Goal: Task Accomplishment & Management: Manage account settings

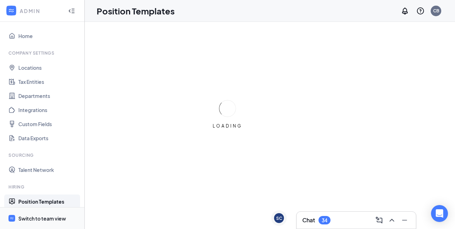
scroll to position [124, 0]
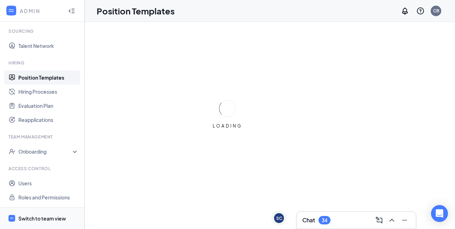
click at [43, 222] on div "Switch to team view" at bounding box center [42, 218] width 48 height 7
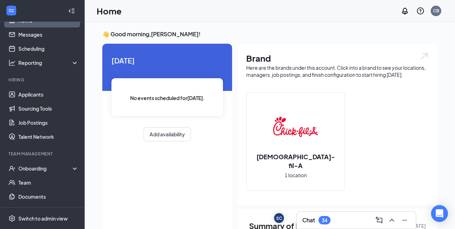
scroll to position [12, 0]
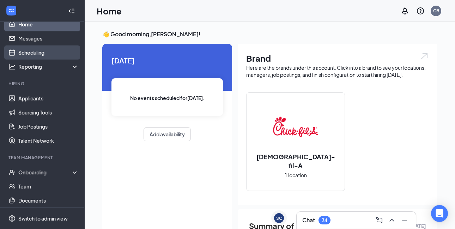
click at [46, 49] on link "Scheduling" at bounding box center [48, 53] width 60 height 14
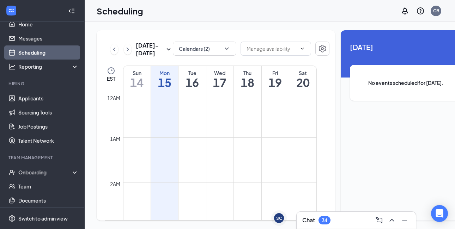
scroll to position [347, 0]
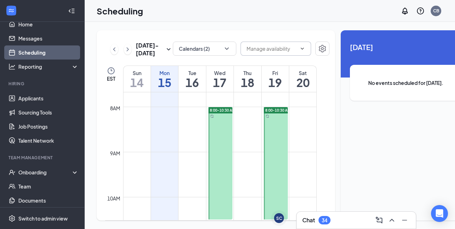
click at [267, 49] on input "text" at bounding box center [272, 49] width 50 height 8
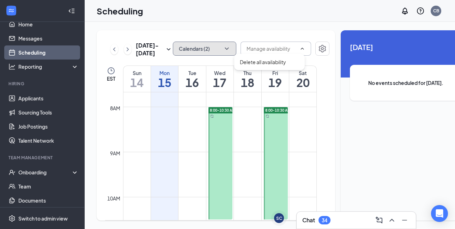
click at [223, 47] on icon "ChevronDown" at bounding box center [226, 48] width 7 height 7
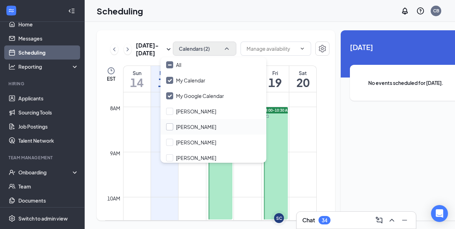
click at [170, 125] on input "[PERSON_NAME]" at bounding box center [191, 126] width 50 height 7
checkbox input "true"
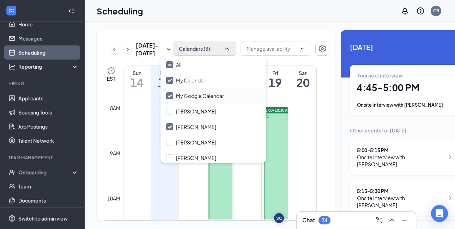
click at [169, 94] on input "My Google Calendar" at bounding box center [195, 95] width 58 height 7
checkbox input "false"
click at [288, 57] on div "Delete all availability" at bounding box center [276, 50] width 71 height 16
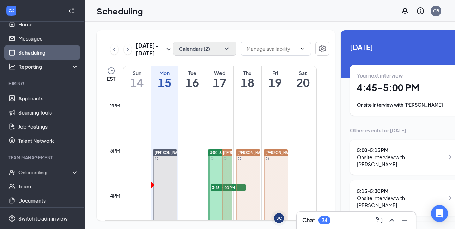
scroll to position [629, 0]
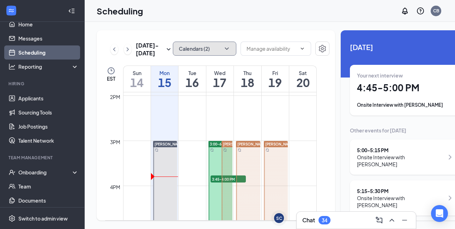
click at [204, 47] on button "Calendars (2)" at bounding box center [204, 49] width 63 height 14
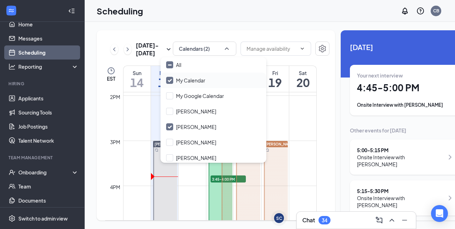
click at [167, 83] on input "My Calendar" at bounding box center [185, 80] width 39 height 7
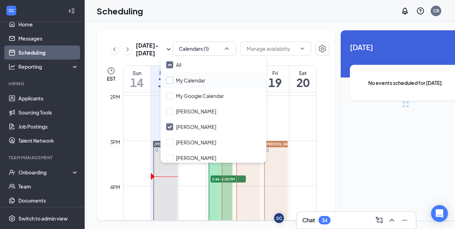
checkbox input "false"
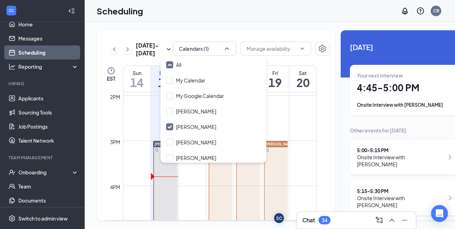
click at [282, 57] on div "Delete all availability" at bounding box center [276, 50] width 71 height 16
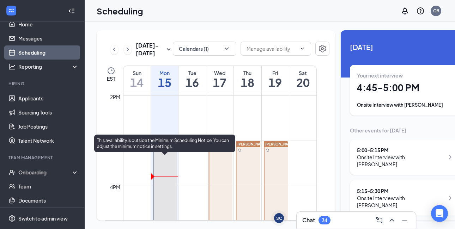
click at [165, 180] on div at bounding box center [165, 197] width 24 height 113
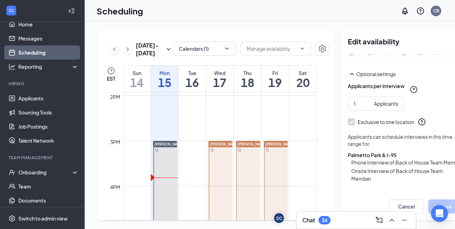
scroll to position [102, 0]
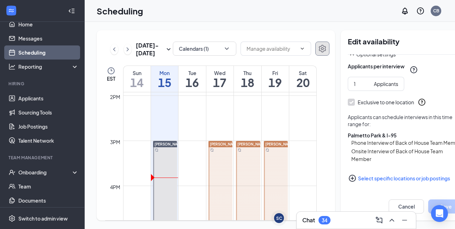
click at [315, 52] on button "button" at bounding box center [322, 49] width 14 height 14
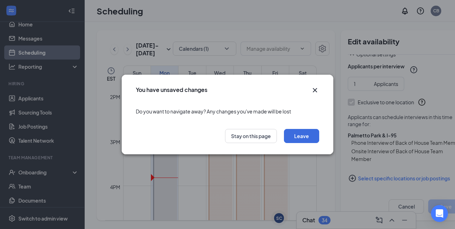
click at [318, 93] on icon "Cross" at bounding box center [315, 90] width 8 height 8
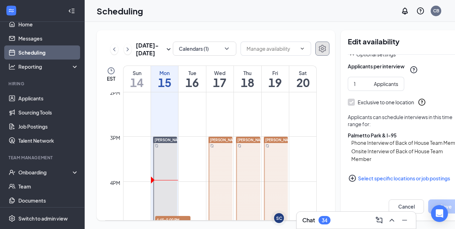
scroll to position [652, 0]
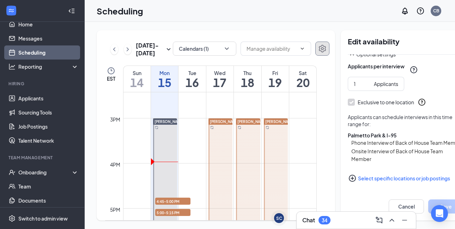
click at [210, 157] on div at bounding box center [220, 175] width 24 height 113
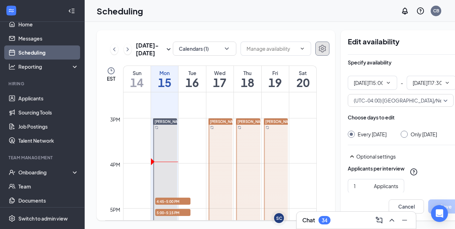
type input "03:00 PM"
type input "05:30 PM"
click at [455, 41] on icon "TrashOutline" at bounding box center [459, 41] width 6 height 7
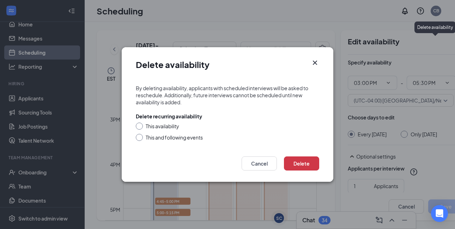
click at [152, 138] on div "This and following events" at bounding box center [174, 137] width 57 height 7
click at [141, 138] on input "This and following events" at bounding box center [138, 136] width 5 height 5
radio input "true"
click at [313, 60] on icon "Cross" at bounding box center [315, 63] width 8 height 8
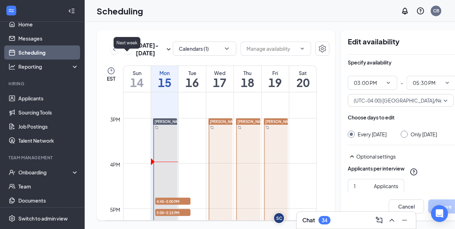
click at [129, 54] on icon "ChevronRight" at bounding box center [127, 49] width 7 height 8
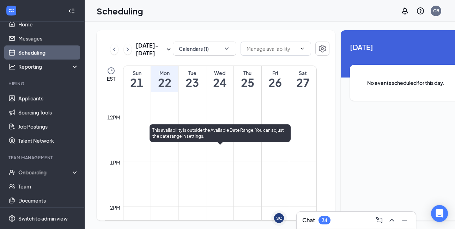
scroll to position [467, 0]
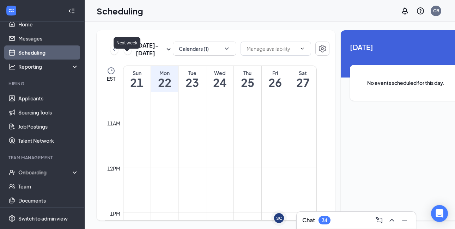
click at [124, 54] on icon "ChevronRight" at bounding box center [127, 49] width 7 height 8
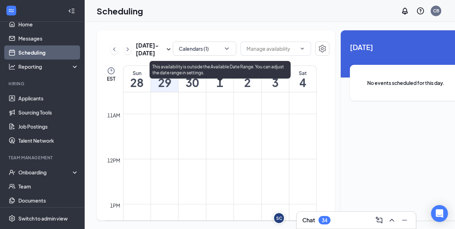
scroll to position [375, 0]
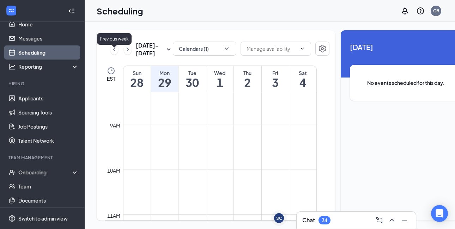
click at [114, 50] on icon "ChevronLeft" at bounding box center [114, 49] width 7 height 8
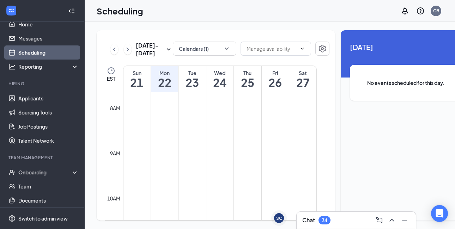
click at [114, 50] on div "Sep 21 - Sep 27" at bounding box center [141, 50] width 62 height 16
click at [116, 54] on icon "ChevronLeft" at bounding box center [114, 49] width 7 height 8
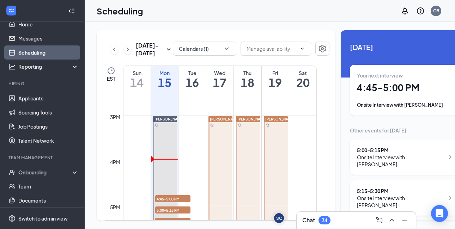
scroll to position [655, 0]
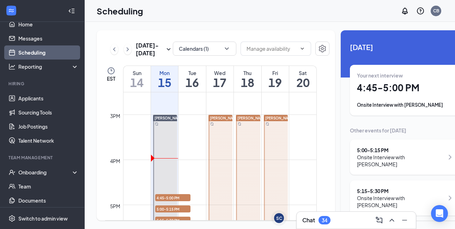
click at [224, 168] on div at bounding box center [220, 171] width 24 height 113
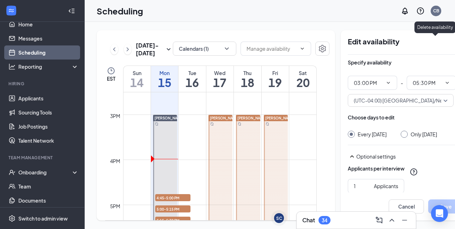
click at [455, 41] on icon "TrashOutline" at bounding box center [459, 41] width 8 height 8
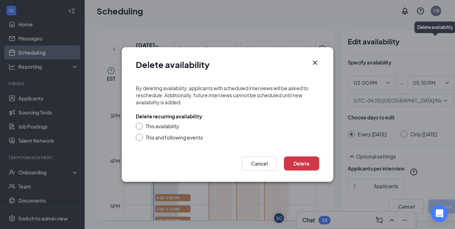
click at [189, 139] on div "This and following events" at bounding box center [174, 137] width 57 height 7
click at [141, 139] on input "This and following events" at bounding box center [138, 136] width 5 height 5
radio input "true"
click at [291, 163] on button "Delete" at bounding box center [301, 164] width 35 height 14
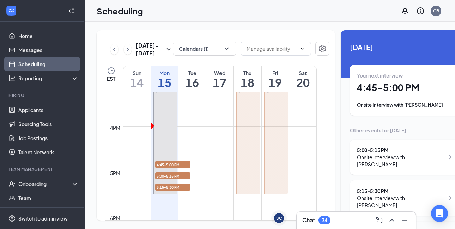
scroll to position [715, 0]
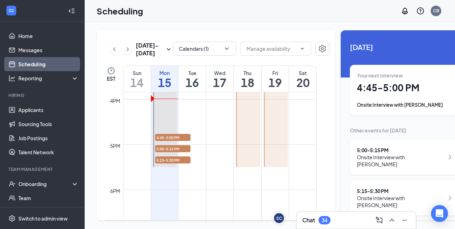
click at [253, 140] on div at bounding box center [248, 111] width 24 height 113
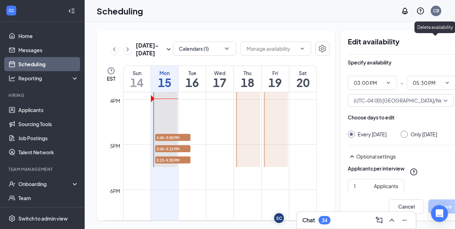
click at [455, 43] on icon "TrashOutline" at bounding box center [459, 41] width 6 height 7
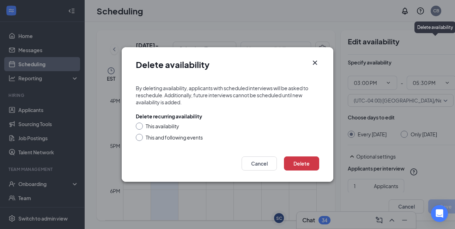
click at [142, 141] on form "By deleting availability, applicants with scheduled interviews will be asked to…" at bounding box center [228, 114] width 212 height 72
click at [141, 137] on div at bounding box center [139, 137] width 7 height 7
click at [140, 139] on div at bounding box center [139, 137] width 7 height 7
click at [164, 137] on div "This and following events" at bounding box center [174, 137] width 57 height 7
click at [141, 137] on input "This and following events" at bounding box center [138, 136] width 5 height 5
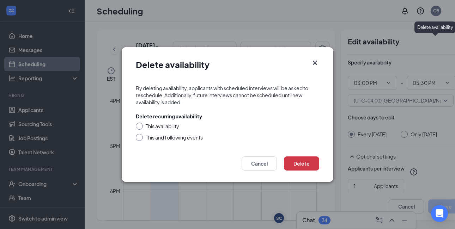
radio input "true"
click at [309, 164] on button "Delete" at bounding box center [301, 164] width 35 height 14
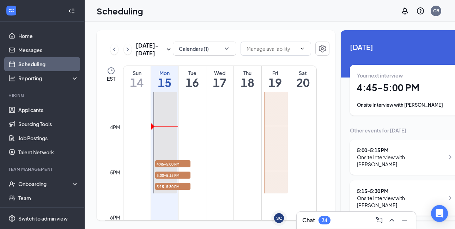
scroll to position [686, 0]
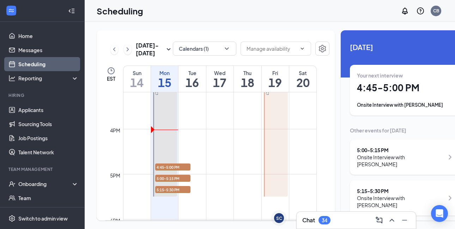
click at [271, 151] on div at bounding box center [276, 140] width 24 height 113
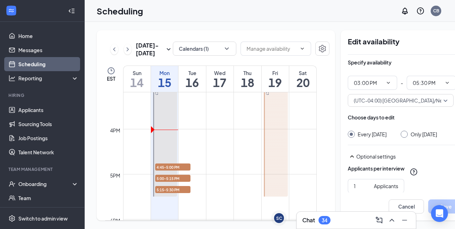
click at [273, 144] on div at bounding box center [276, 140] width 24 height 113
click at [447, 46] on div "Edit availability" at bounding box center [406, 45] width 116 height 17
click at [455, 45] on icon "TrashOutline" at bounding box center [459, 41] width 8 height 8
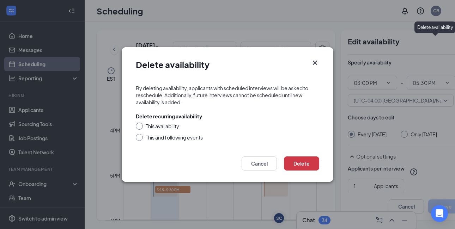
click at [179, 139] on div "This and following events" at bounding box center [174, 137] width 57 height 7
click at [141, 139] on input "This and following events" at bounding box center [138, 136] width 5 height 5
radio input "true"
click at [312, 164] on button "Delete" at bounding box center [301, 164] width 35 height 14
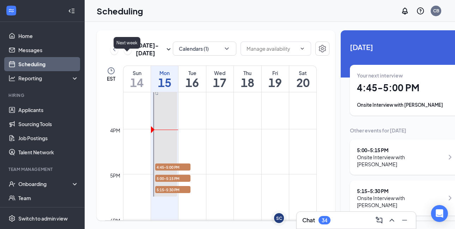
click at [128, 54] on icon "ChevronRight" at bounding box center [127, 49] width 7 height 8
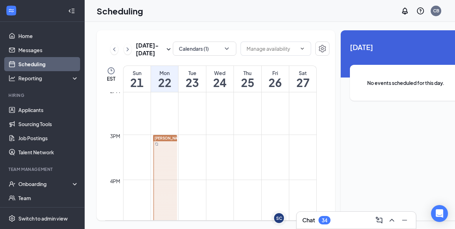
scroll to position [640, 0]
click at [167, 171] on div at bounding box center [165, 186] width 24 height 113
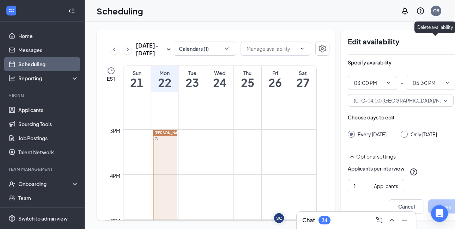
click at [455, 40] on icon "TrashOutline" at bounding box center [459, 41] width 6 height 7
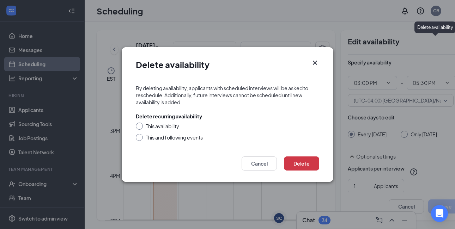
click at [188, 139] on div "This and following events" at bounding box center [174, 137] width 57 height 7
click at [141, 139] on input "This and following events" at bounding box center [138, 136] width 5 height 5
radio input "true"
click at [307, 161] on button "Delete" at bounding box center [301, 164] width 35 height 14
